Goal: Find specific page/section: Find specific page/section

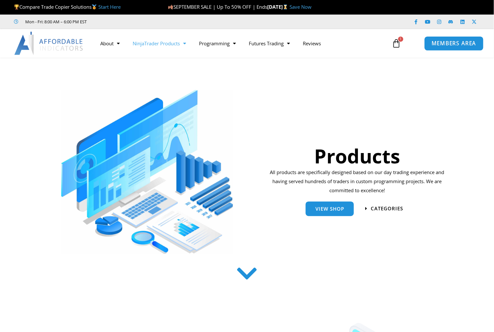
click at [460, 46] on span "MEMBERS AREA" at bounding box center [454, 44] width 44 height 6
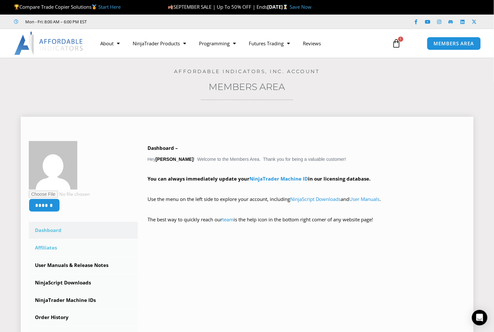
click at [53, 249] on link "Affiliates" at bounding box center [83, 248] width 109 height 17
